Goal: Task Accomplishment & Management: Manage account settings

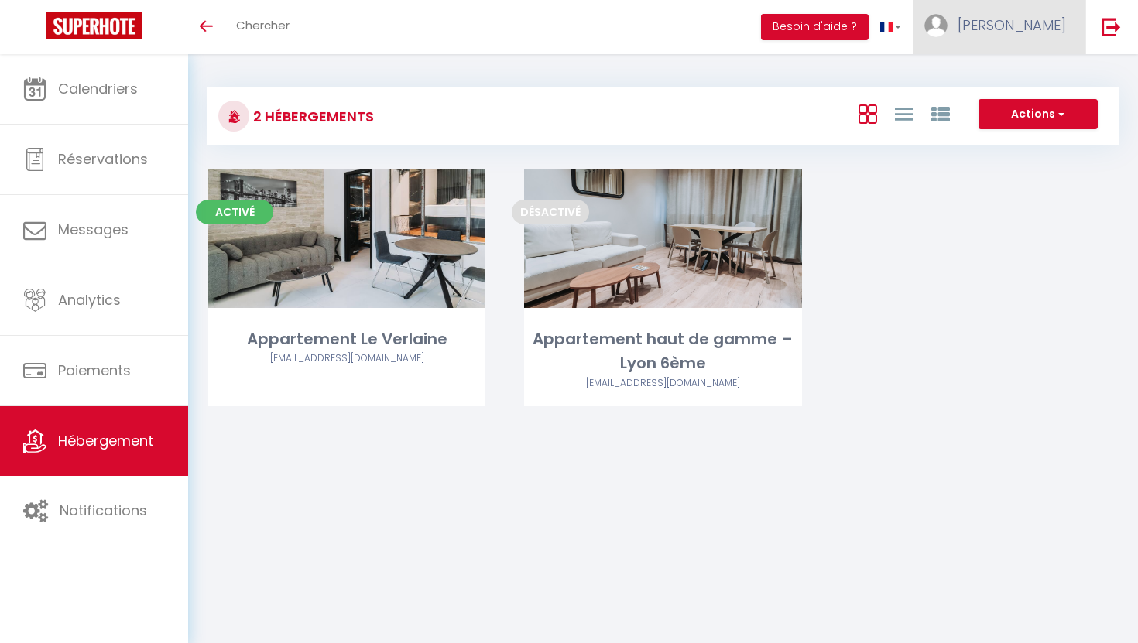
click at [1023, 36] on link "[PERSON_NAME]" at bounding box center [998, 27] width 173 height 54
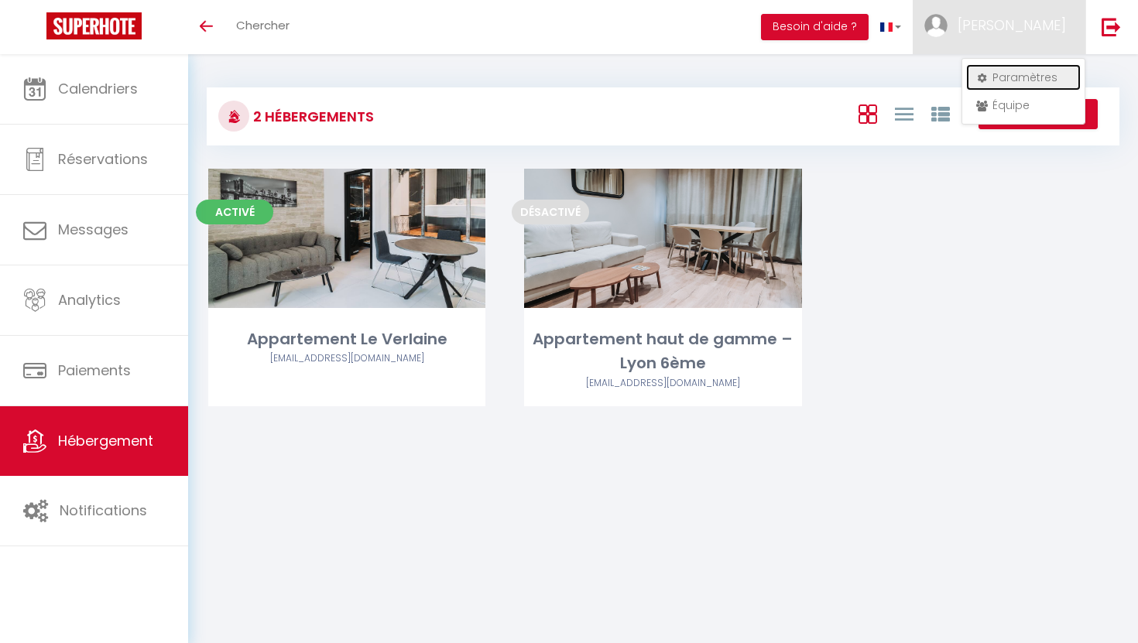
click at [1027, 72] on link "Paramètres" at bounding box center [1023, 77] width 115 height 26
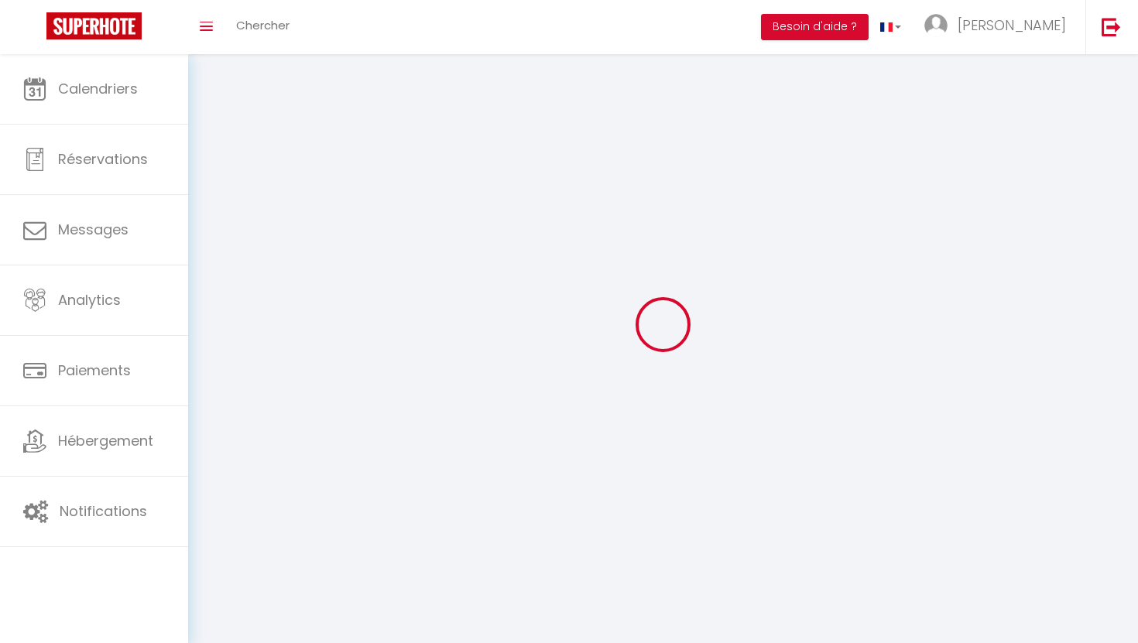
type input "[PERSON_NAME]"
type input "bentolila"
type input "0783145844"
type input "[STREET_ADDRESS][MEDICAL_DATA]"
type input "69100"
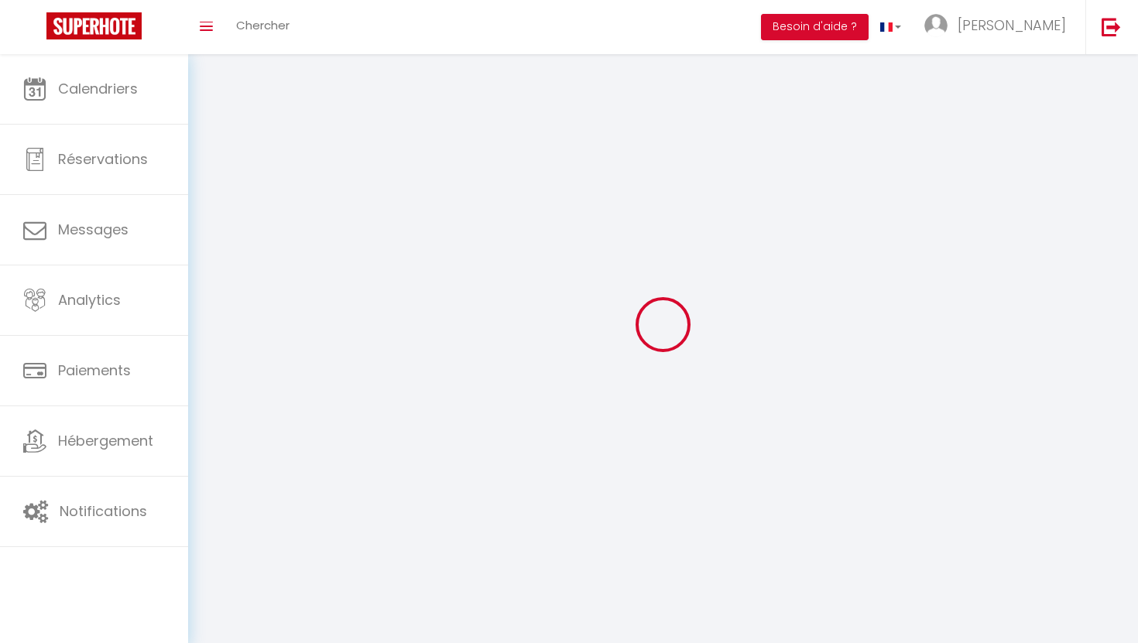
type input "villeurbanne"
type input "BsUuMoFHNGJgW52d0wOMYO3DL"
type input "rSbUV2yLy1yN5yjNoZ2tg5GSt"
type input "[URL][DOMAIN_NAME]"
type input "BsUuMoFHNGJgW52d0wOMYO3DL"
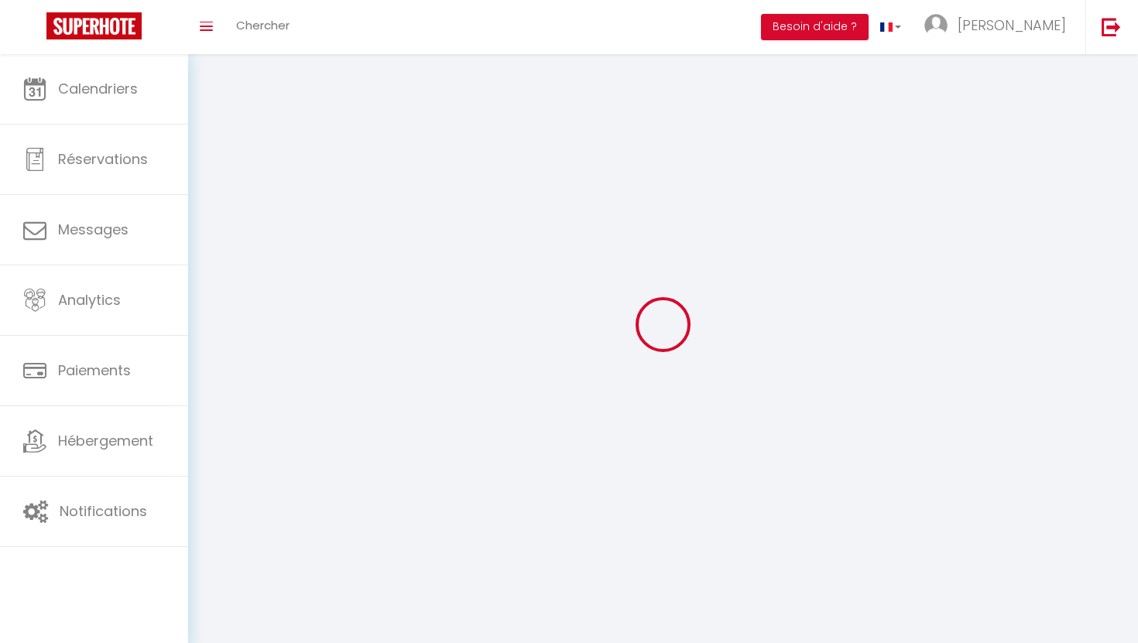
type input "rSbUV2yLy1yN5yjNoZ2tg5GSt"
type input "[URL][DOMAIN_NAME]"
select select "28"
select select "fr"
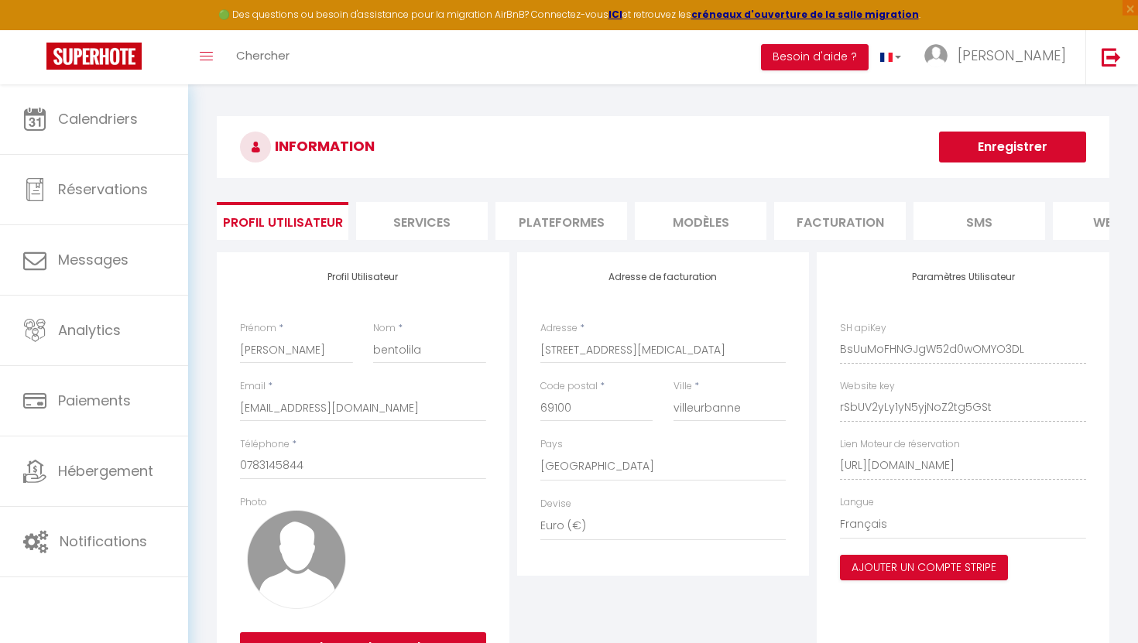
click at [590, 232] on li "Plateformes" at bounding box center [561, 221] width 132 height 38
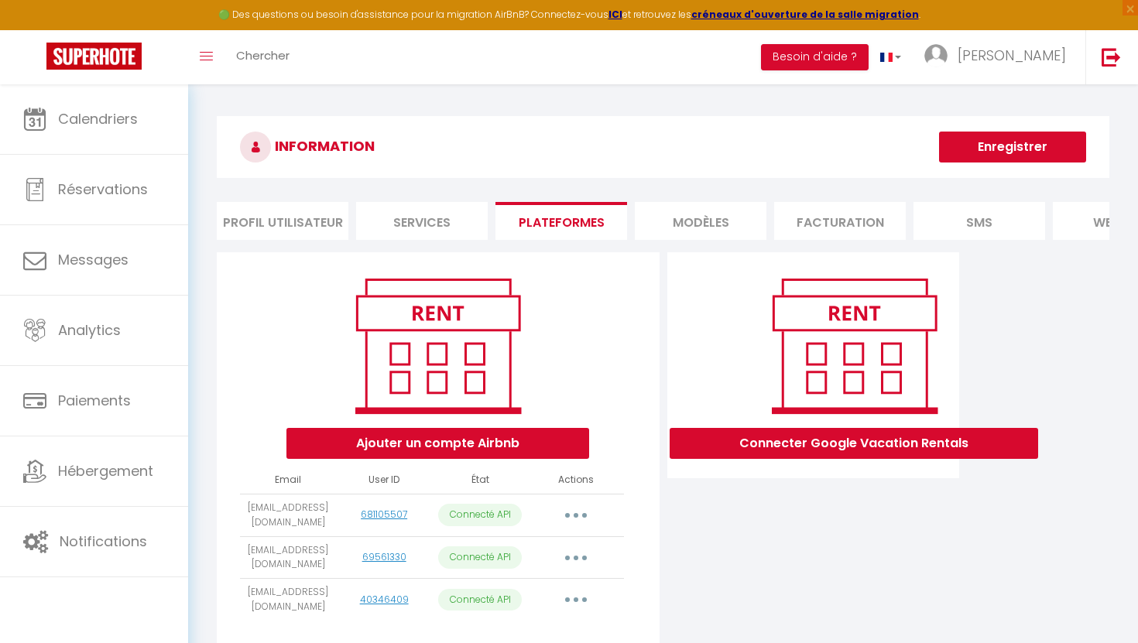
scroll to position [84, 0]
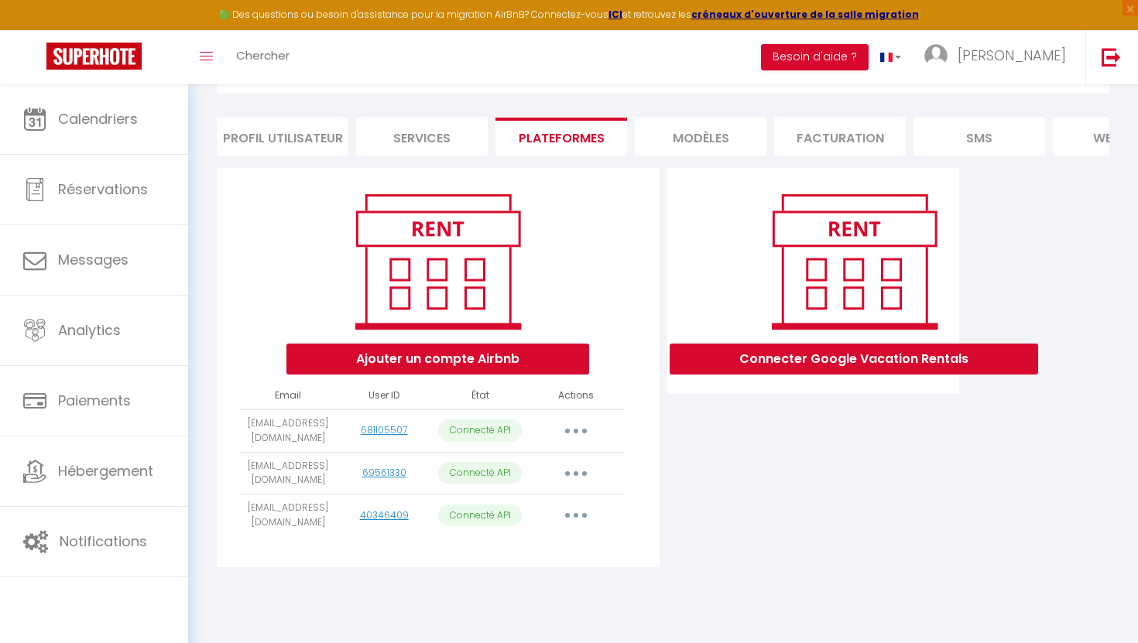
click at [581, 515] on button "button" at bounding box center [575, 515] width 43 height 25
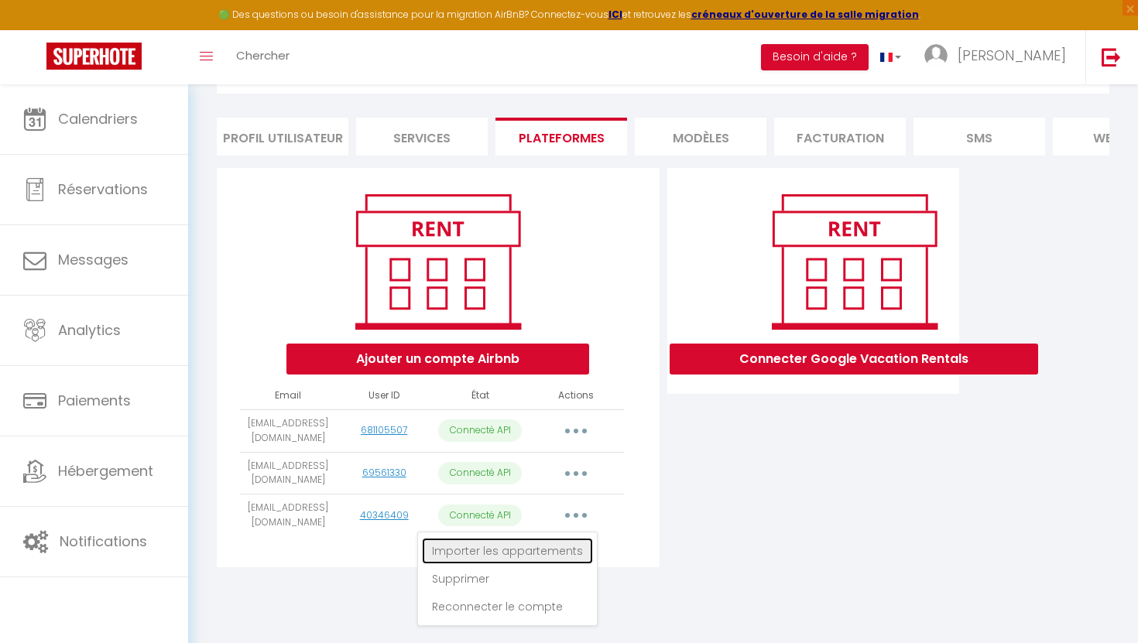
click at [558, 553] on link "Importer les appartements" at bounding box center [507, 551] width 171 height 26
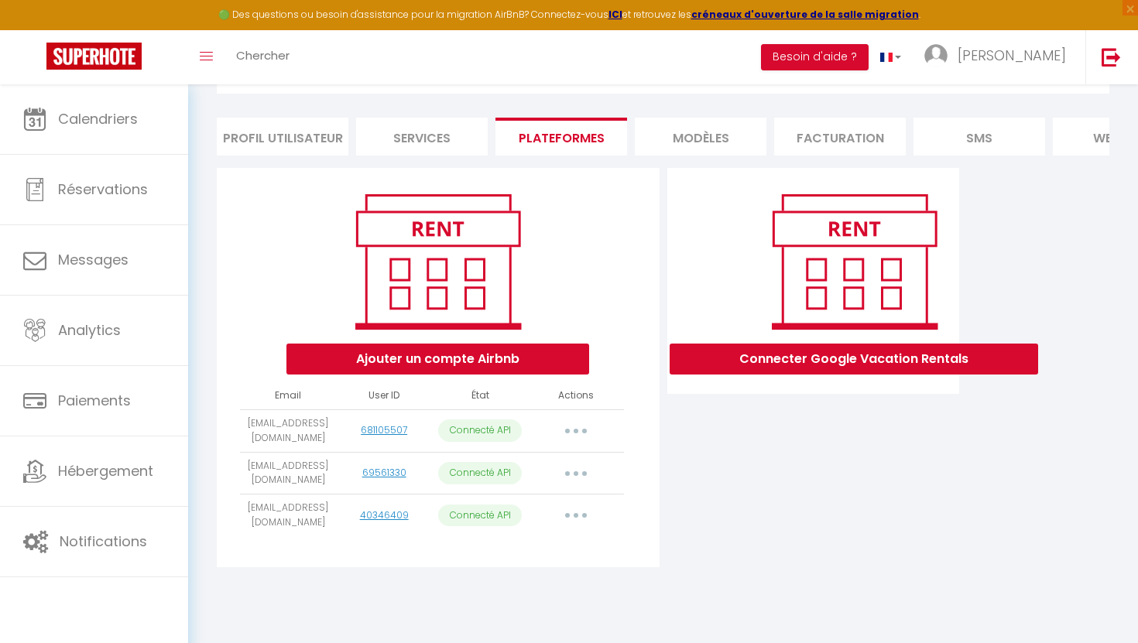
select select
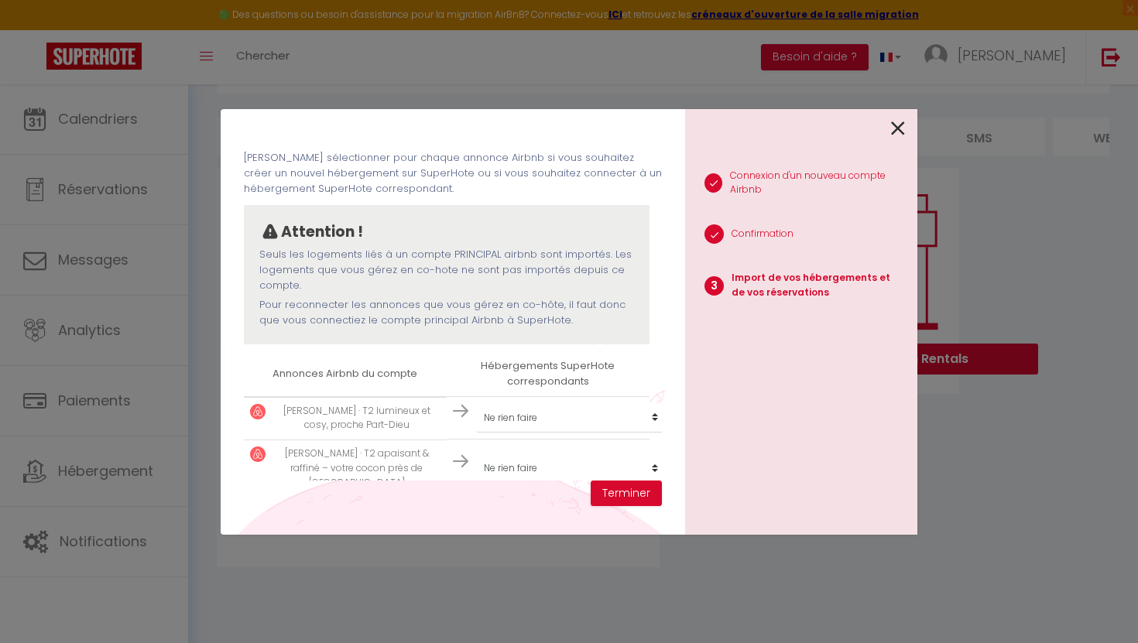
scroll to position [67, 0]
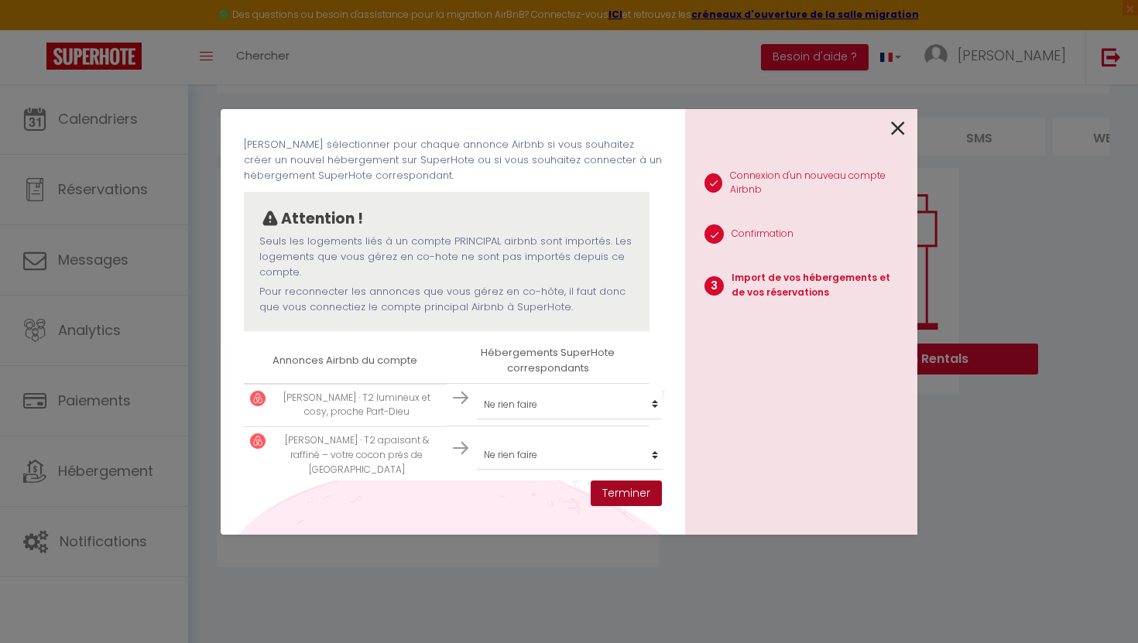
click at [643, 498] on button "Terminer" at bounding box center [625, 494] width 71 height 26
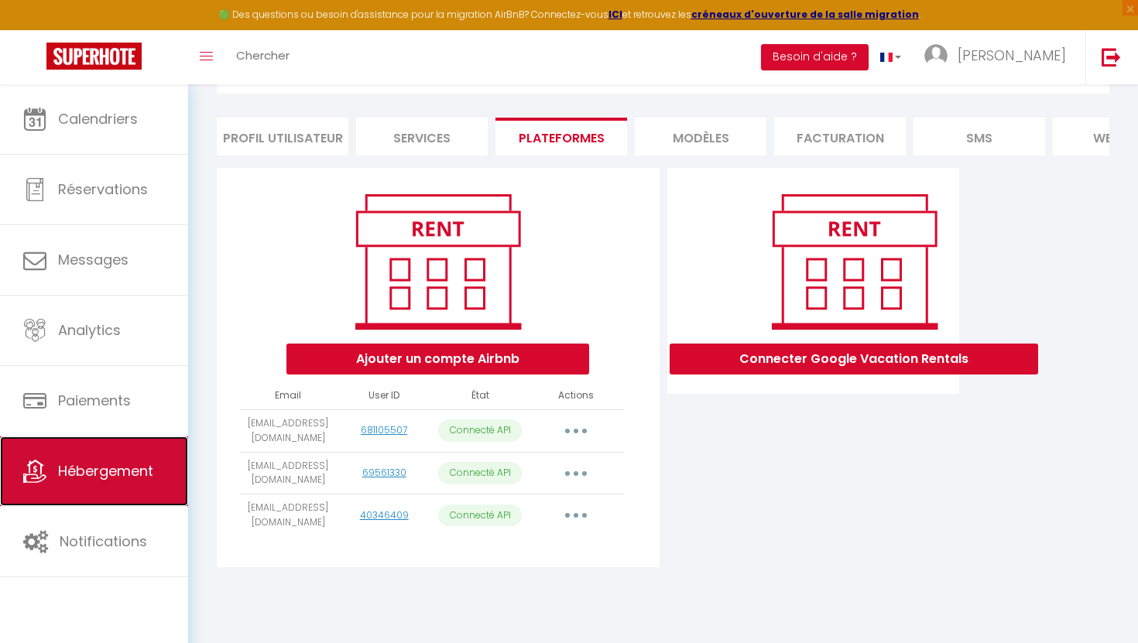
click at [91, 464] on span "Hébergement" at bounding box center [105, 470] width 95 height 19
